Goal: Transaction & Acquisition: Subscribe to service/newsletter

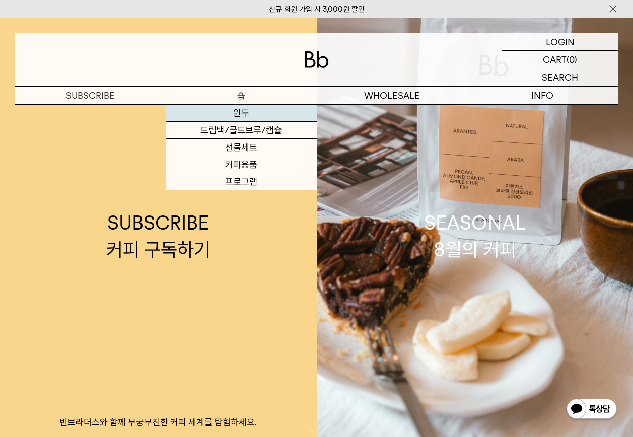
click at [245, 114] on link "원두" at bounding box center [241, 113] width 150 height 17
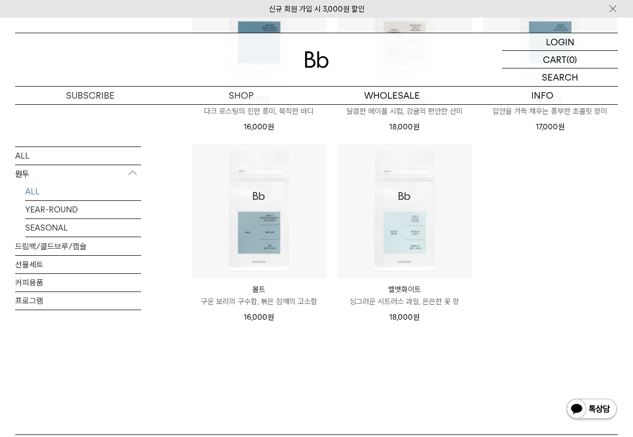
scroll to position [641, 0]
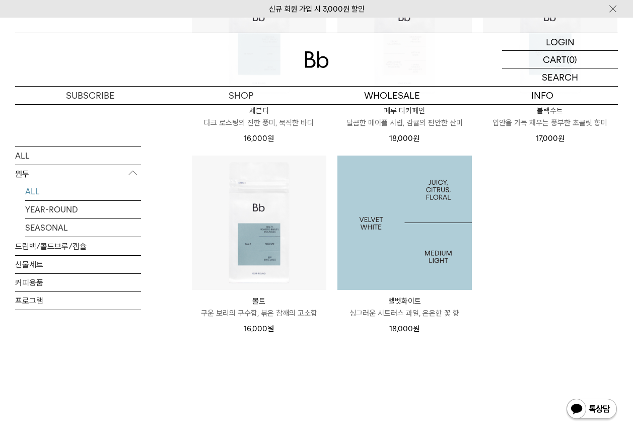
click at [399, 250] on img at bounding box center [404, 223] width 134 height 134
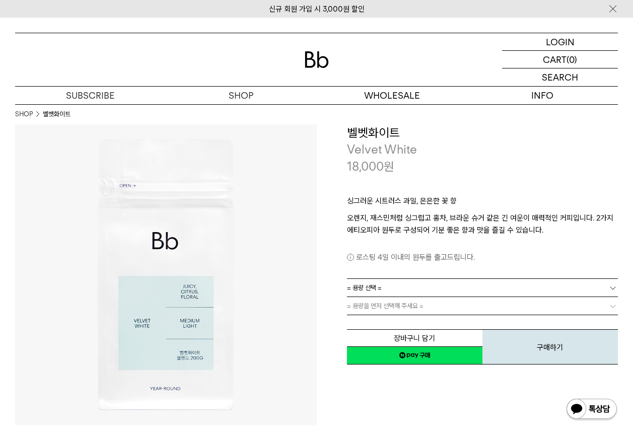
drag, startPoint x: 433, startPoint y: 272, endPoint x: 431, endPoint y: 282, distance: 10.2
click at [432, 277] on div "싱그러운 시트러스 과일, 은은한 꽃 향 오렌지, 재스민처럼 싱그럽고 홍차, 브라운 슈거 같은 긴 여운이 매력적인 커피입니다. 2가지 에티오피아…" at bounding box center [482, 227] width 271 height 104
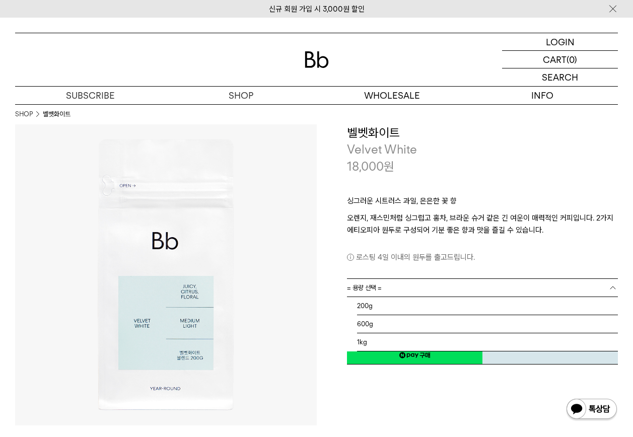
click at [431, 282] on link "= 용량 선택 =" at bounding box center [482, 288] width 271 height 18
click at [406, 343] on li "1kg" at bounding box center [487, 342] width 261 height 18
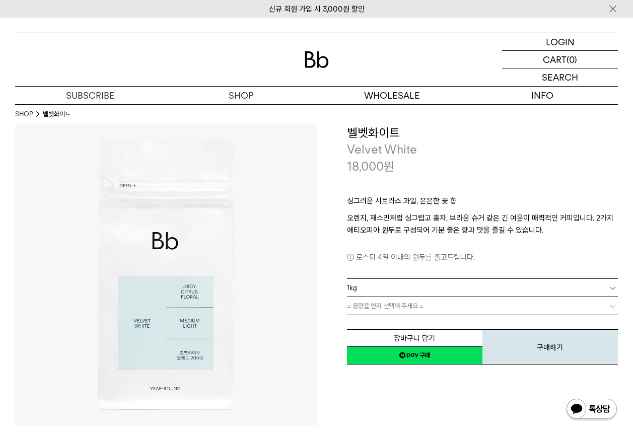
click at [422, 308] on span "= 용량을 먼저 선택해 주세요 =" at bounding box center [385, 306] width 76 height 18
click at [454, 303] on link "= 분쇄도 선택 =" at bounding box center [482, 306] width 271 height 18
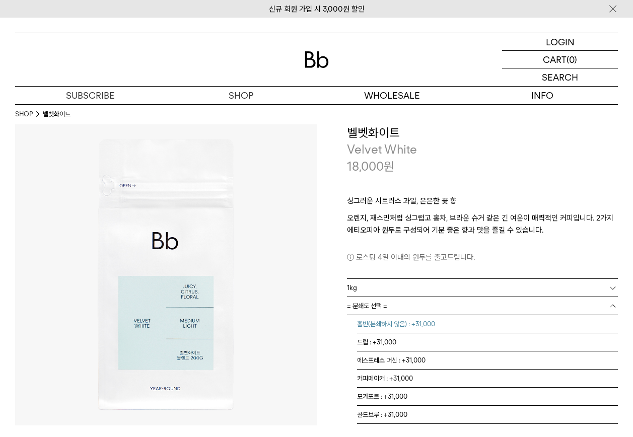
click at [417, 325] on li "홀빈(분쇄하지 않음) : +31,000" at bounding box center [487, 324] width 261 height 18
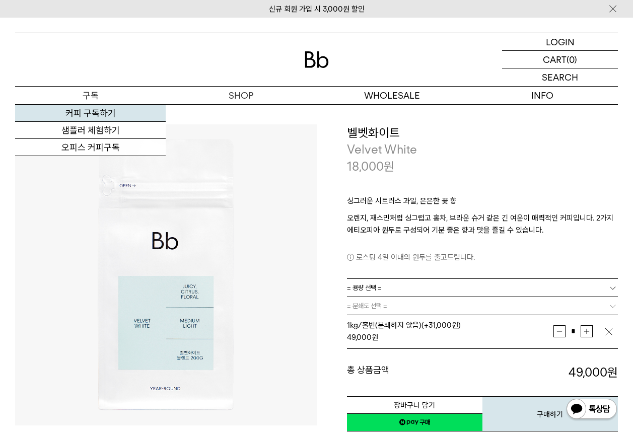
click at [100, 114] on link "커피 구독하기" at bounding box center [90, 113] width 150 height 17
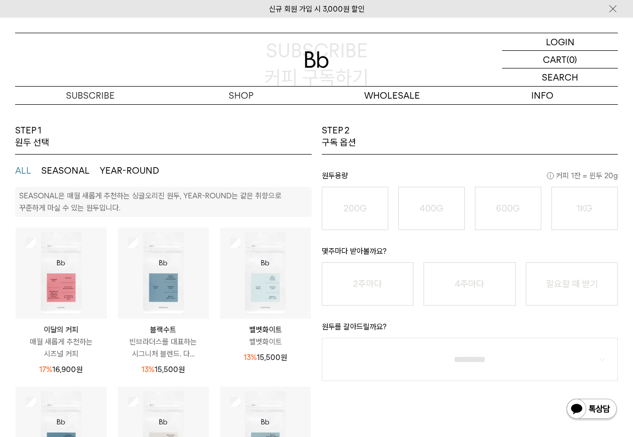
scroll to position [151, 0]
drag, startPoint x: 620, startPoint y: 123, endPoint x: 607, endPoint y: 125, distance: 13.2
click at [607, 125] on div "STEP 2 구독 옵션 원두용량 커피 1잔 = 윈두 20g 200G 16,900 원 400G 31,000 원 600G 43,000 원 1KG …" at bounding box center [470, 281] width 306 height 314
click at [607, 170] on span "커피 1잔 = 윈두 20g" at bounding box center [582, 176] width 71 height 12
drag, startPoint x: 612, startPoint y: 125, endPoint x: 573, endPoint y: 125, distance: 39.8
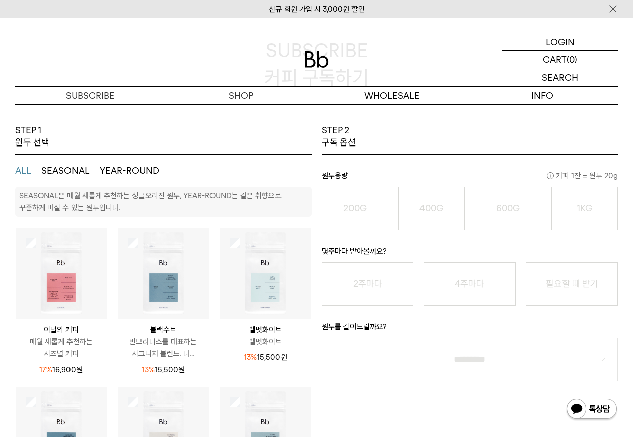
click at [573, 170] on span "커피 1잔 = 윈두 20g" at bounding box center [582, 176] width 71 height 12
click at [158, 227] on img at bounding box center [163, 272] width 91 height 91
click at [593, 202] on div "1KG 49,900 원" at bounding box center [584, 208] width 55 height 12
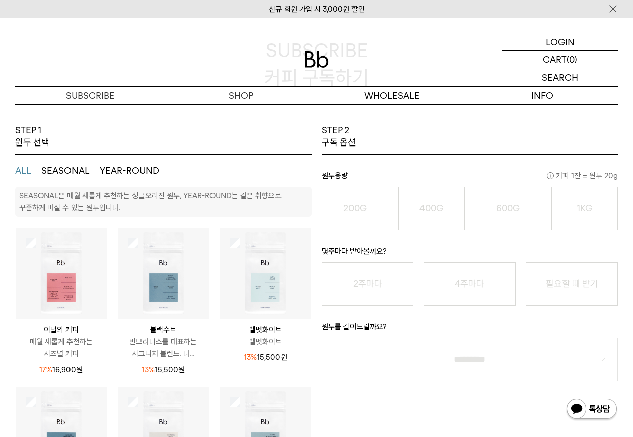
click at [565, 262] on button "필요할 때 받기" at bounding box center [571, 283] width 92 height 43
click at [587, 338] on select "**********" at bounding box center [470, 359] width 296 height 43
select select "**"
click at [322, 338] on select "**********" at bounding box center [470, 359] width 296 height 43
drag, startPoint x: 393, startPoint y: 319, endPoint x: 310, endPoint y: 322, distance: 82.6
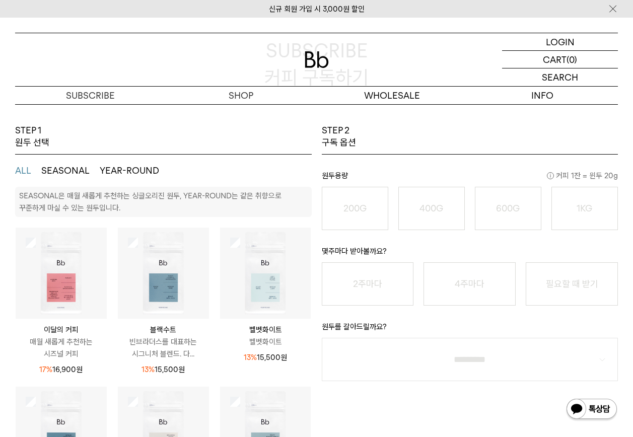
drag, startPoint x: 310, startPoint y: 322, endPoint x: 426, endPoint y: 327, distance: 115.9
click at [0, 0] on li "배송비 무료배송" at bounding box center [0, 0] width 0 height 0
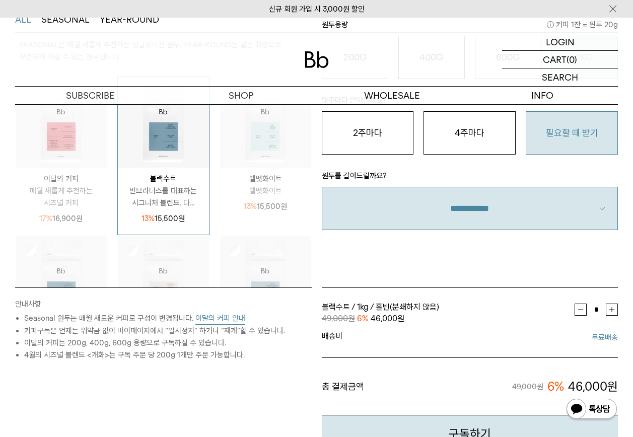
drag, startPoint x: 499, startPoint y: 347, endPoint x: 565, endPoint y: 344, distance: 65.5
click at [561, 344] on li "배송비 무료배송" at bounding box center [470, 337] width 296 height 20
click at [565, 344] on li "배송비 무료배송" at bounding box center [470, 337] width 296 height 20
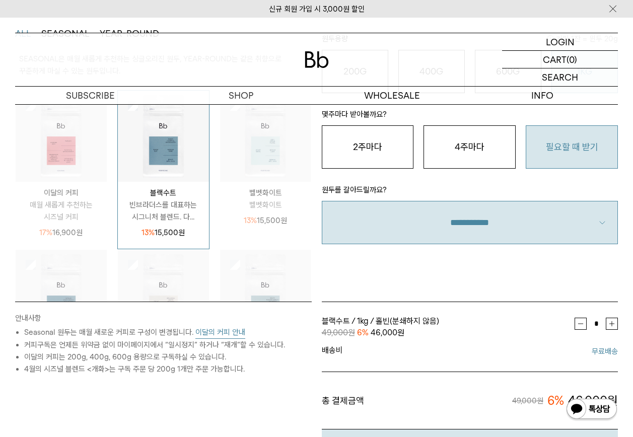
scroll to position [50, 0]
